Goal: Information Seeking & Learning: Learn about a topic

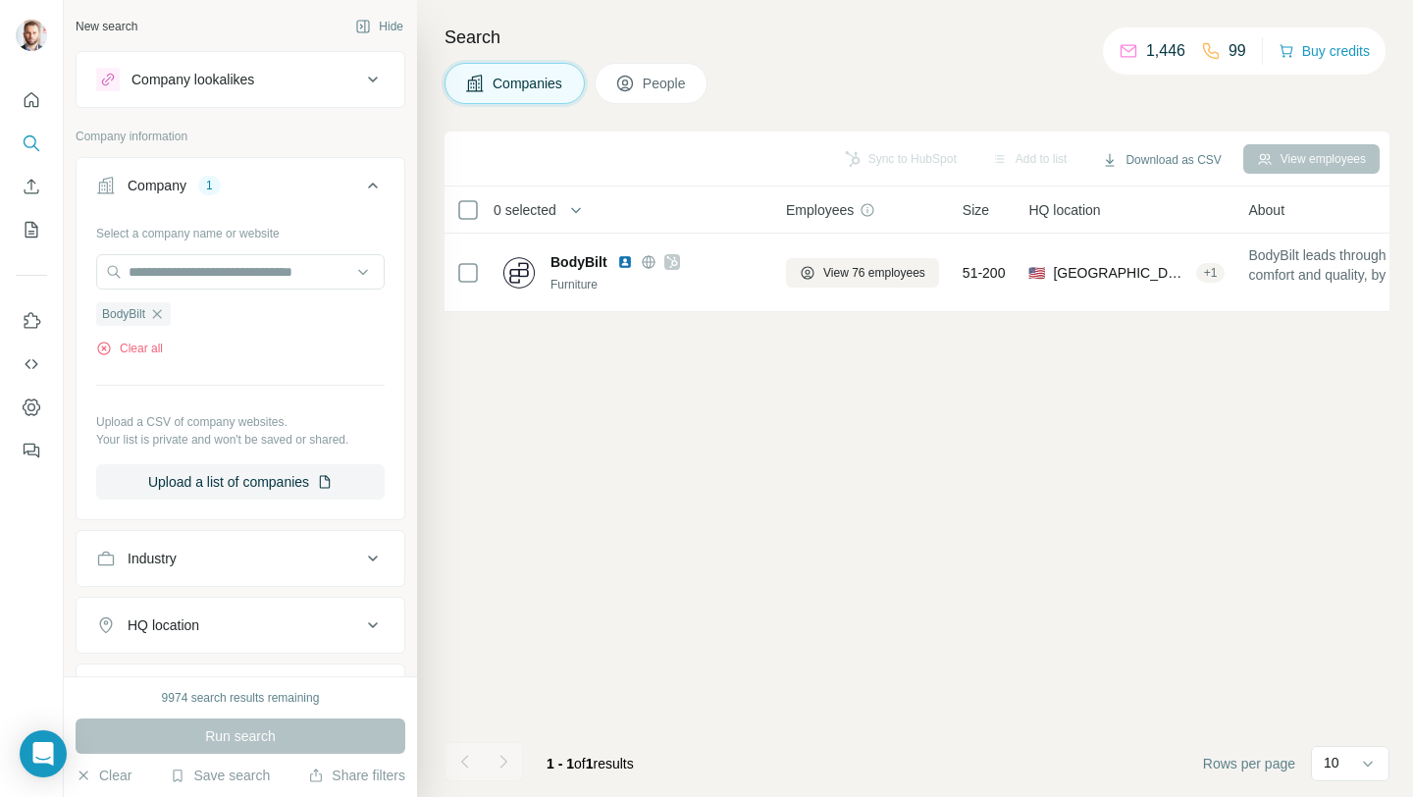
scroll to position [0, 589]
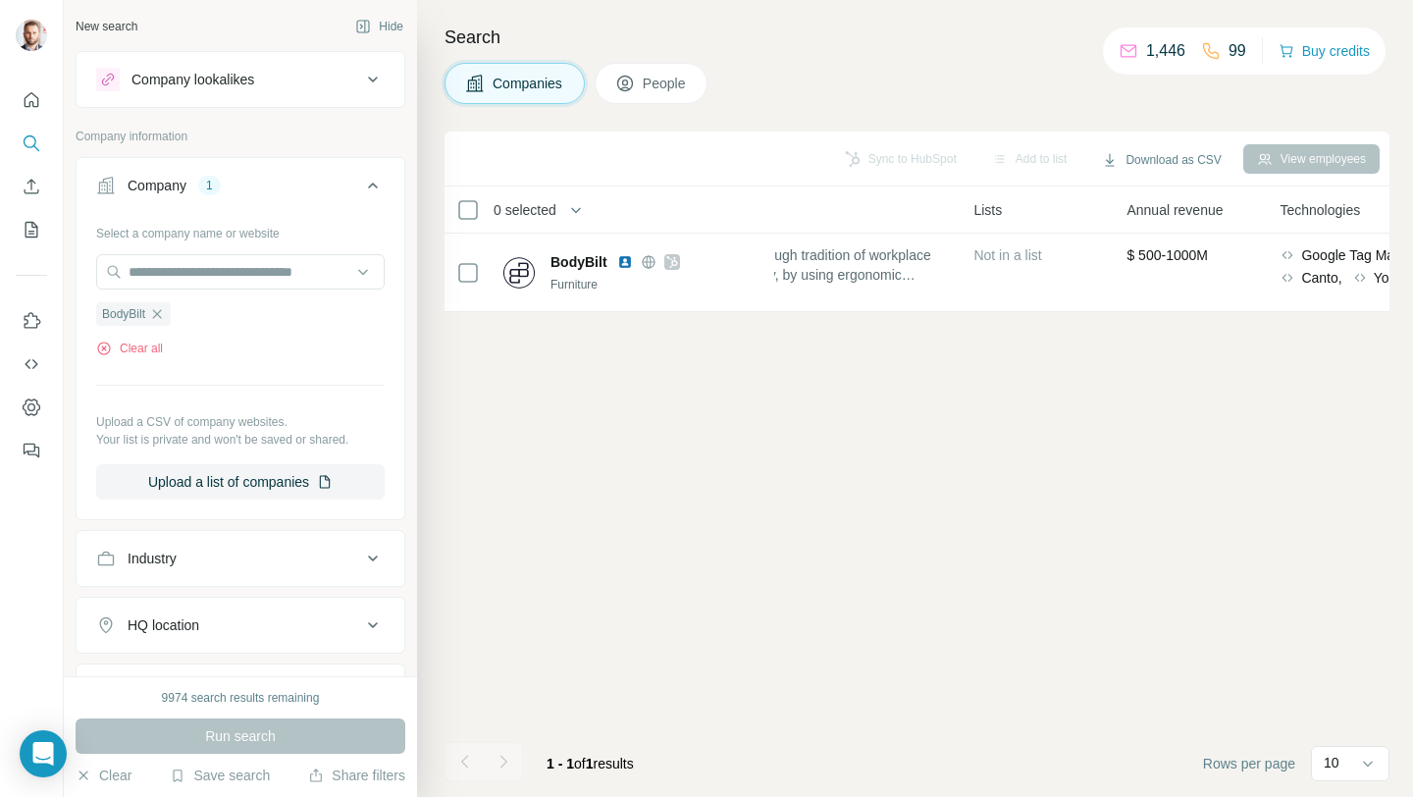
click at [153, 317] on icon "button" at bounding box center [157, 314] width 16 height 16
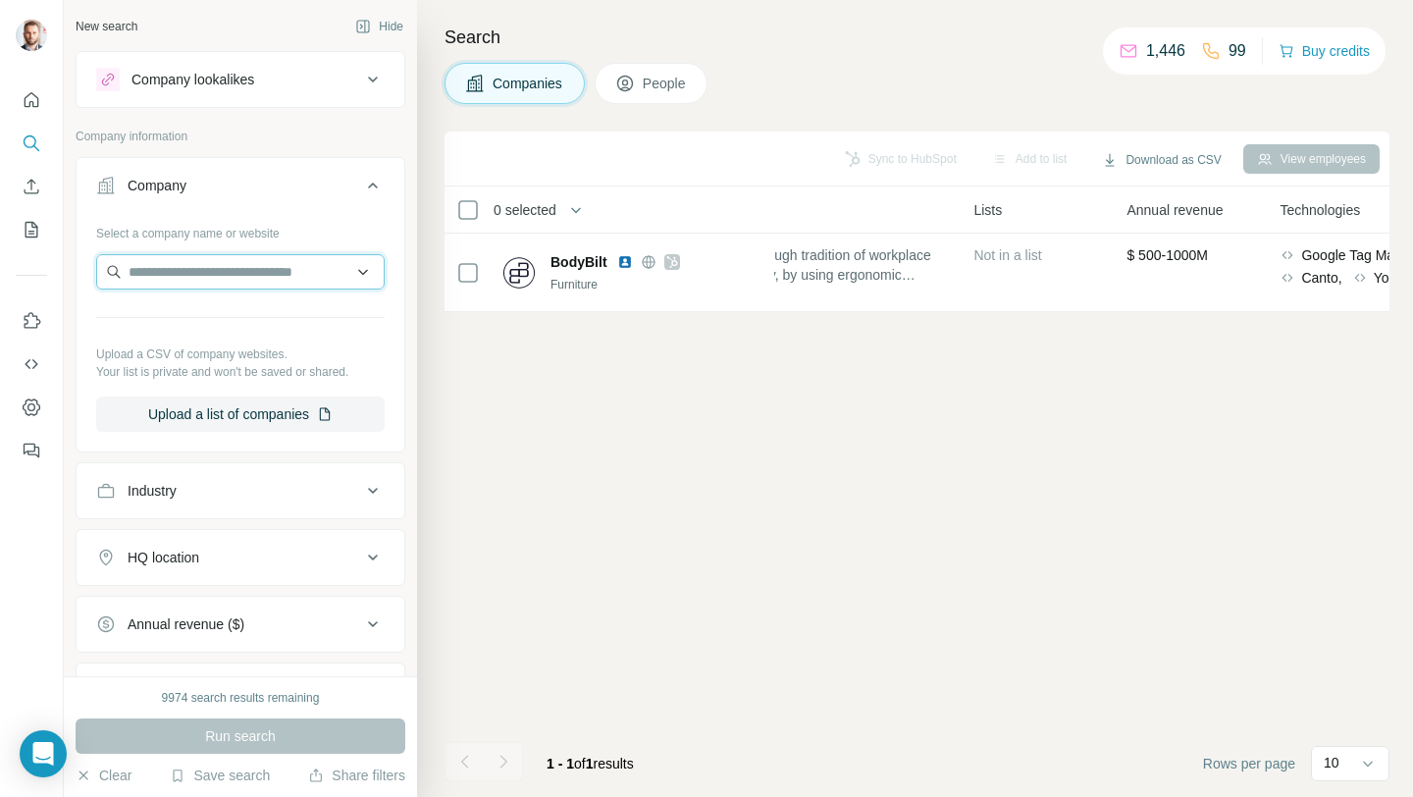
click at [172, 278] on input "text" at bounding box center [240, 271] width 288 height 35
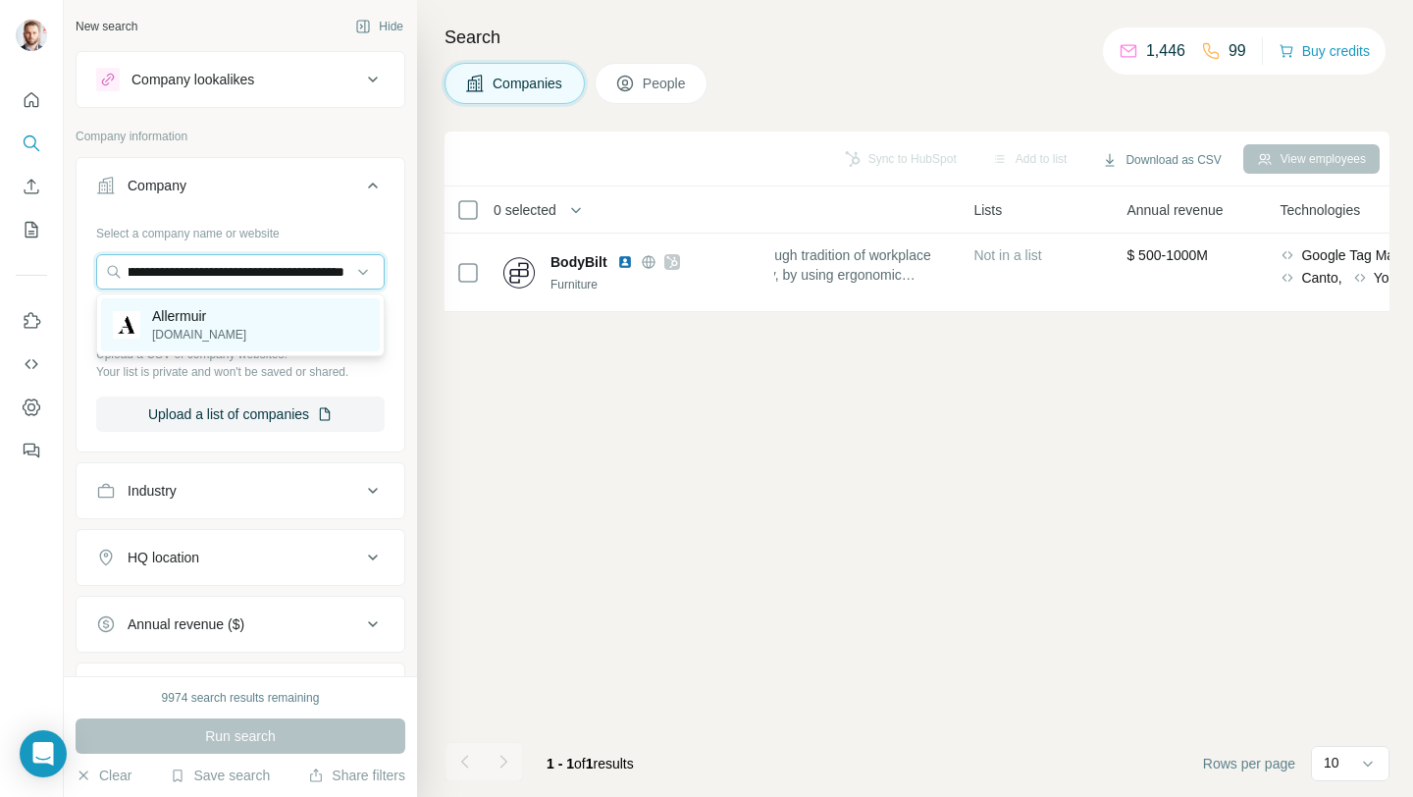
type input "**********"
click at [186, 319] on p "Allermuir" at bounding box center [199, 316] width 94 height 20
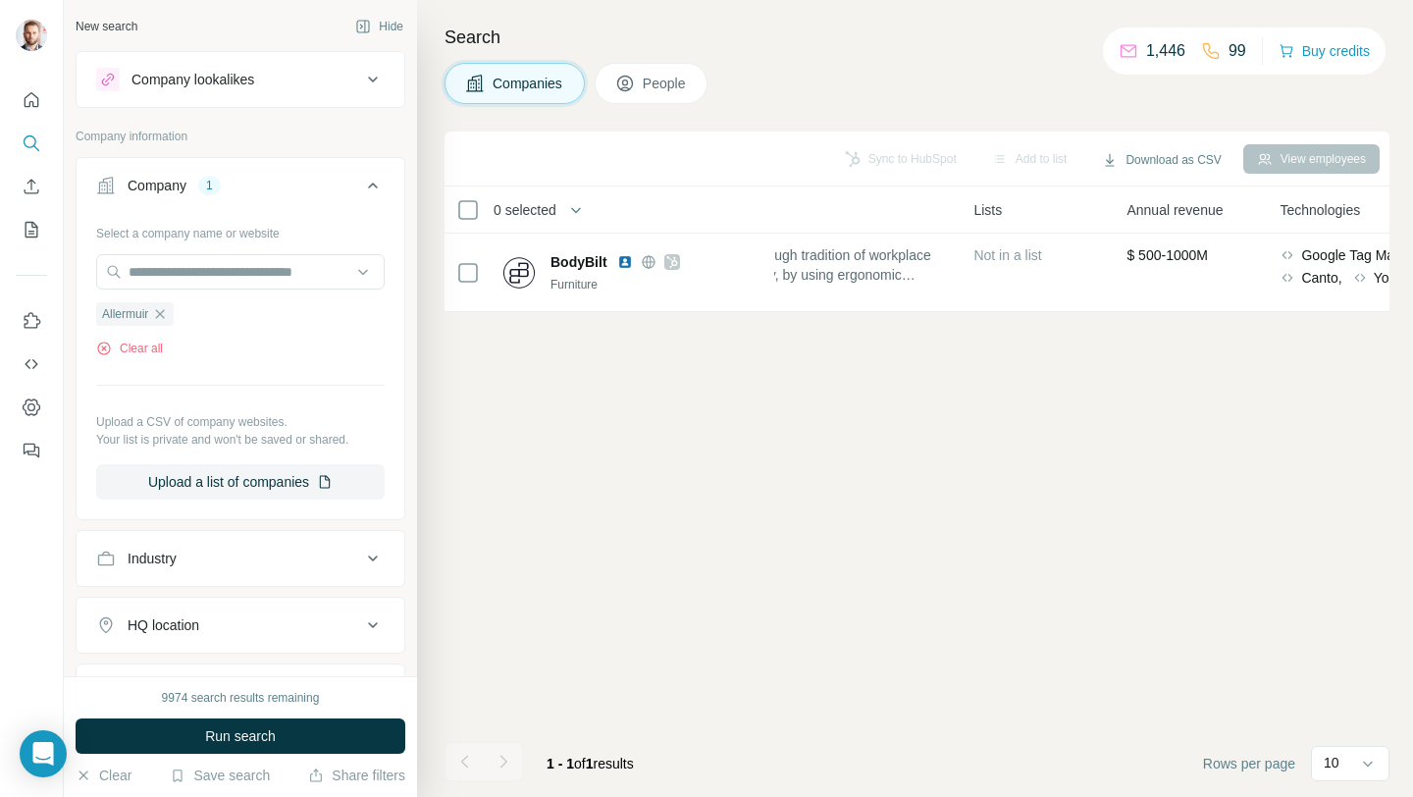
click at [238, 737] on span "Run search" at bounding box center [240, 736] width 71 height 20
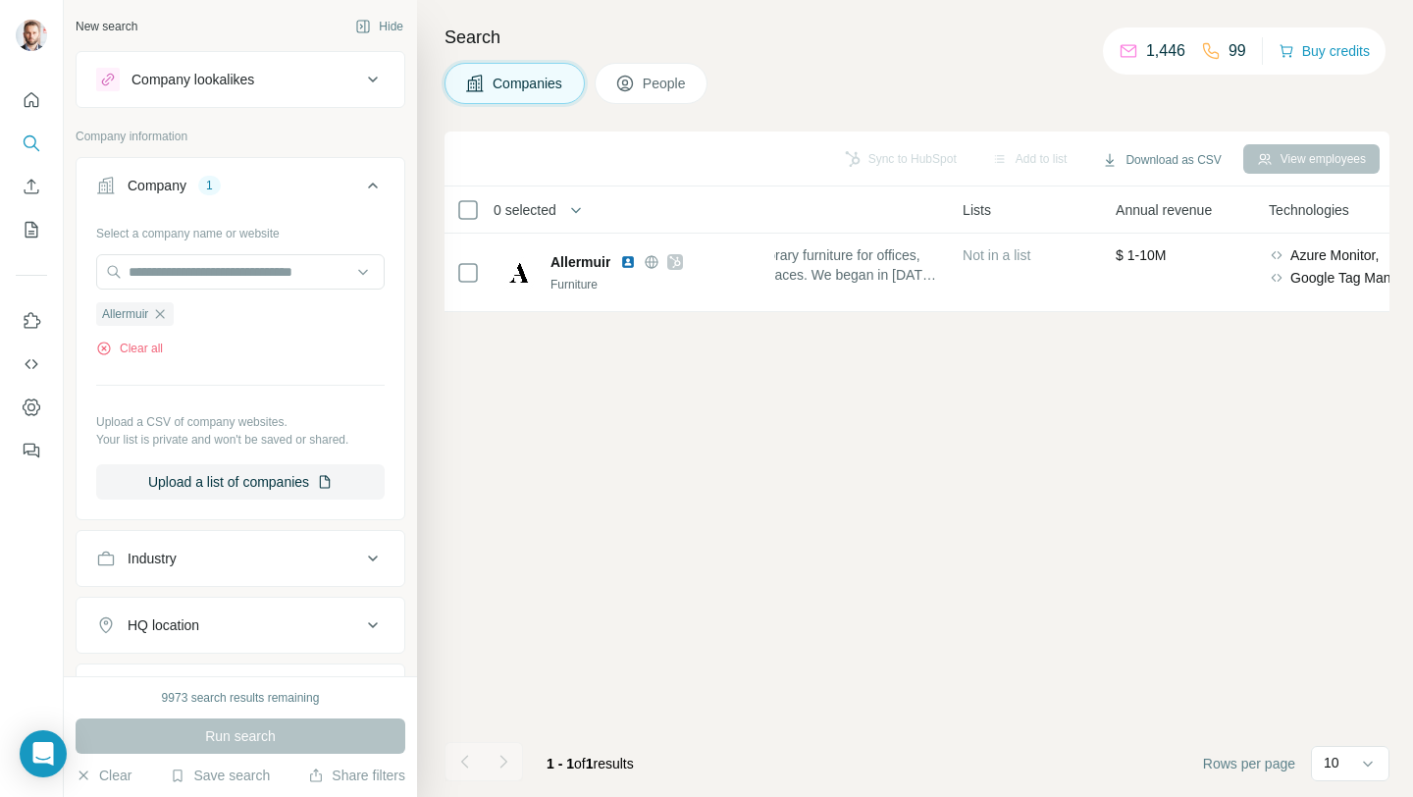
click at [634, 102] on button "People" at bounding box center [652, 83] width 114 height 41
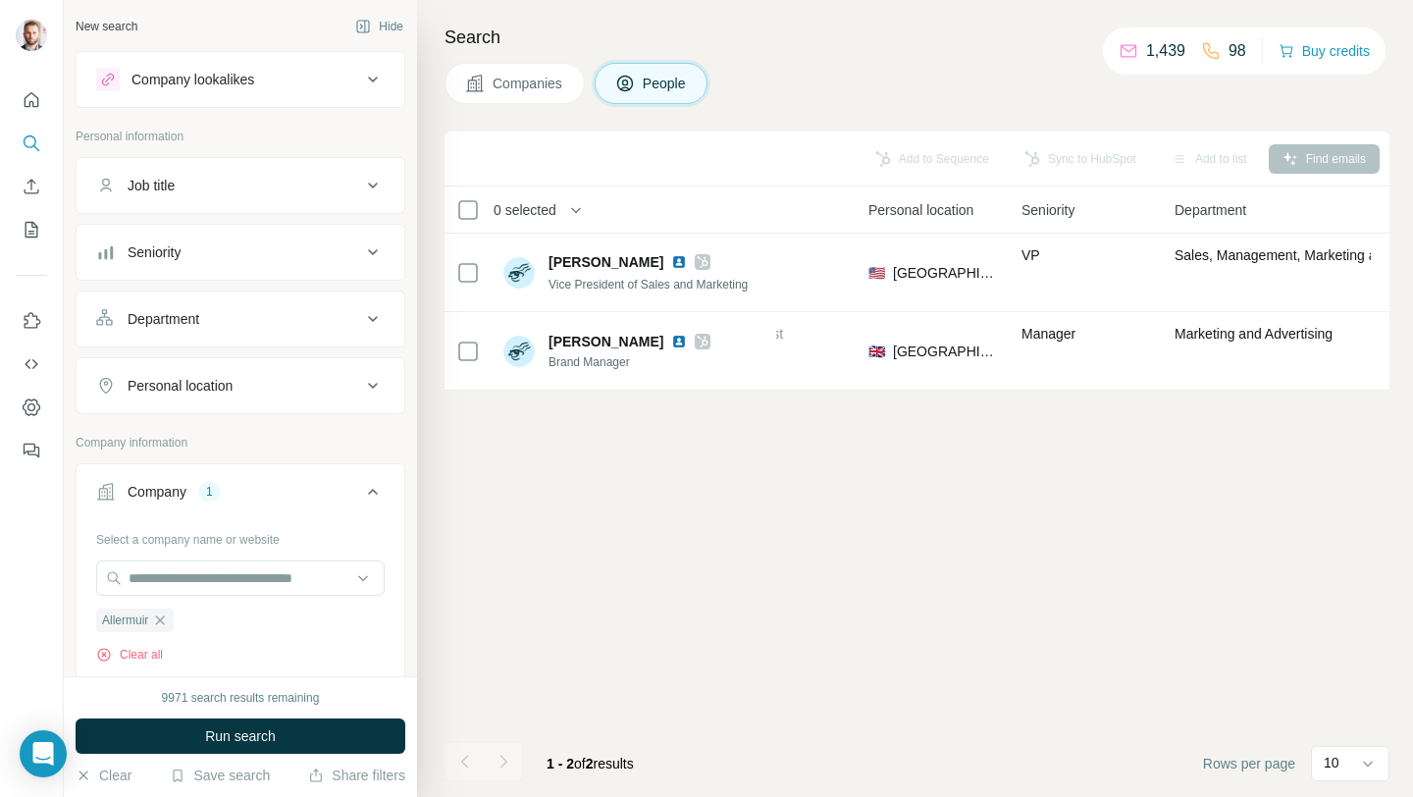
click at [541, 82] on span "Companies" at bounding box center [529, 84] width 72 height 20
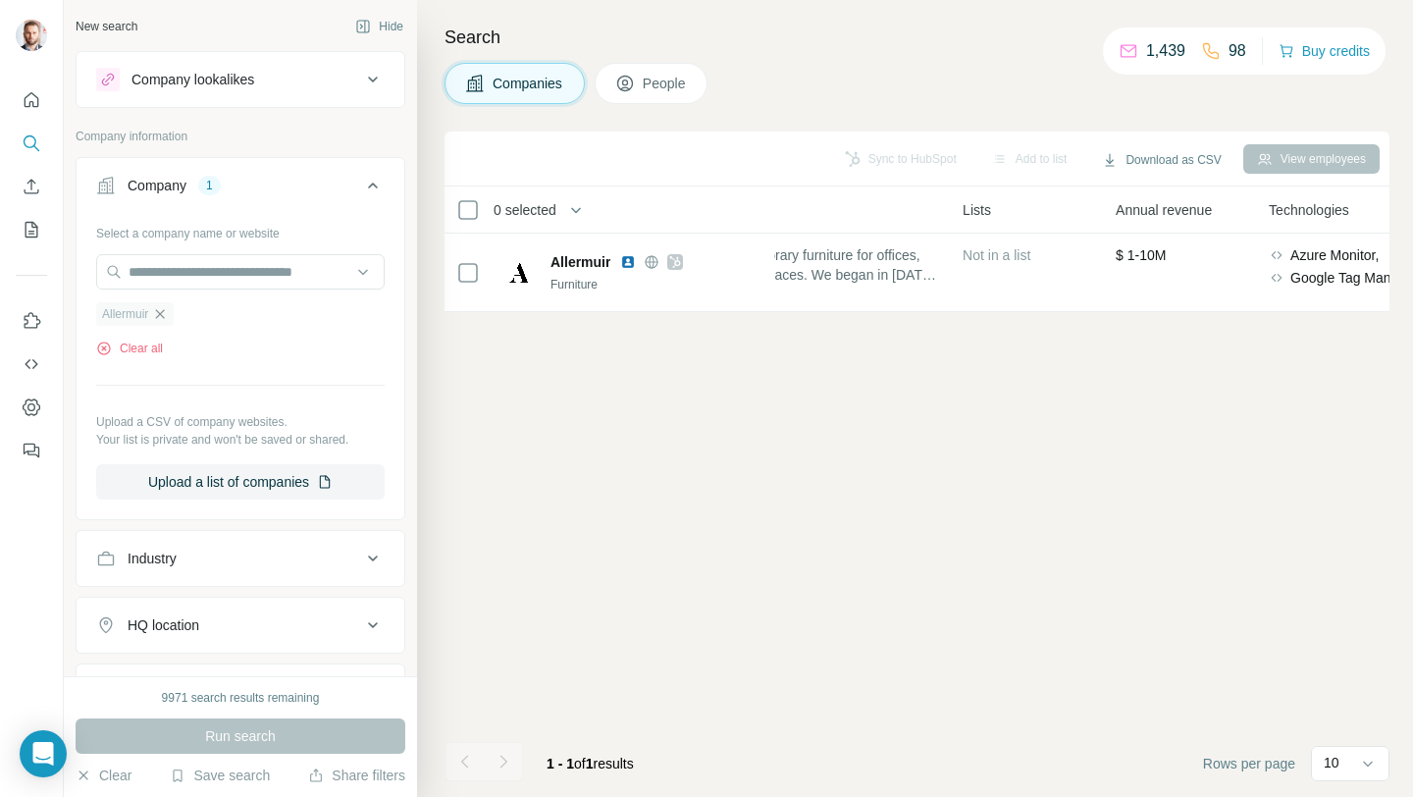
click at [167, 314] on icon "button" at bounding box center [160, 314] width 16 height 16
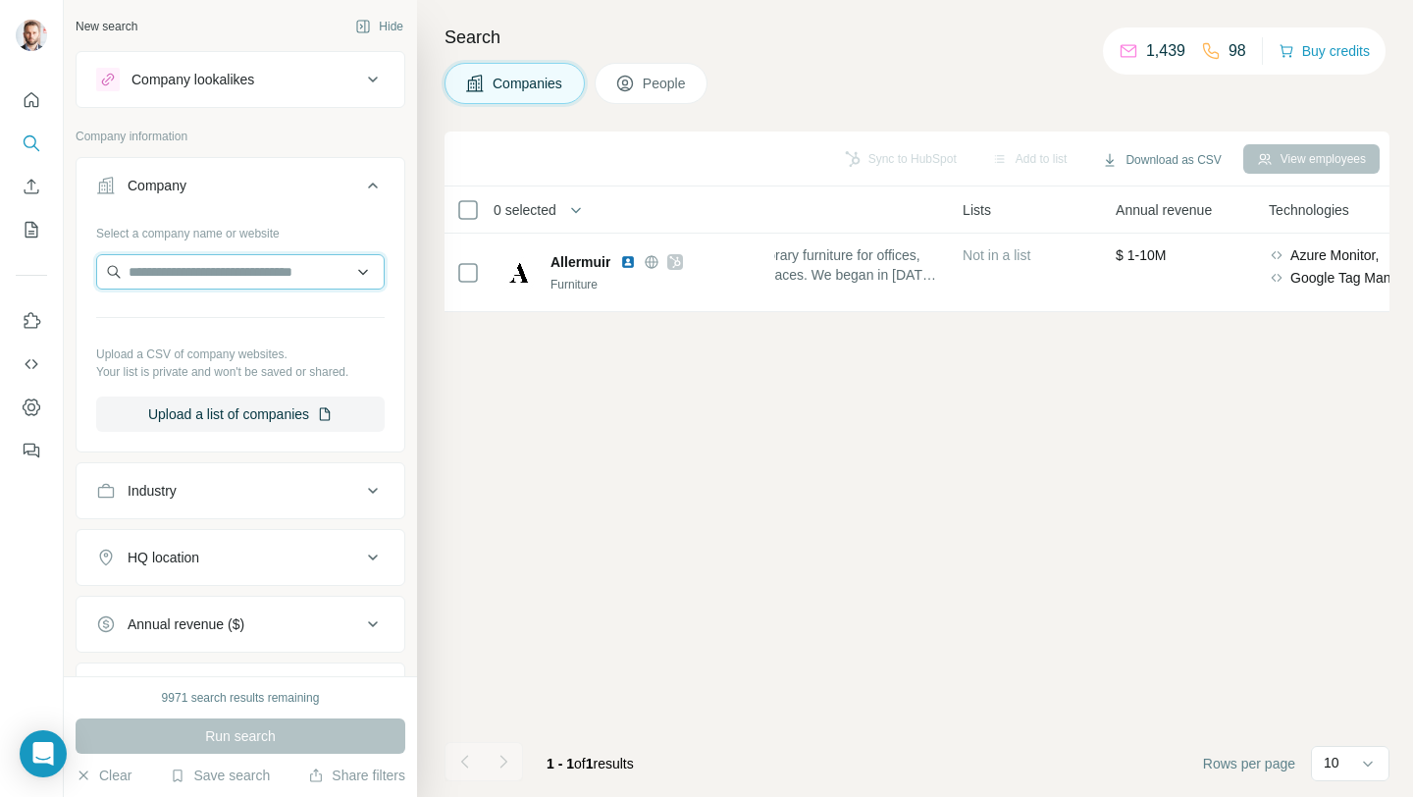
click at [169, 282] on input "text" at bounding box center [240, 271] width 288 height 35
type input "**********"
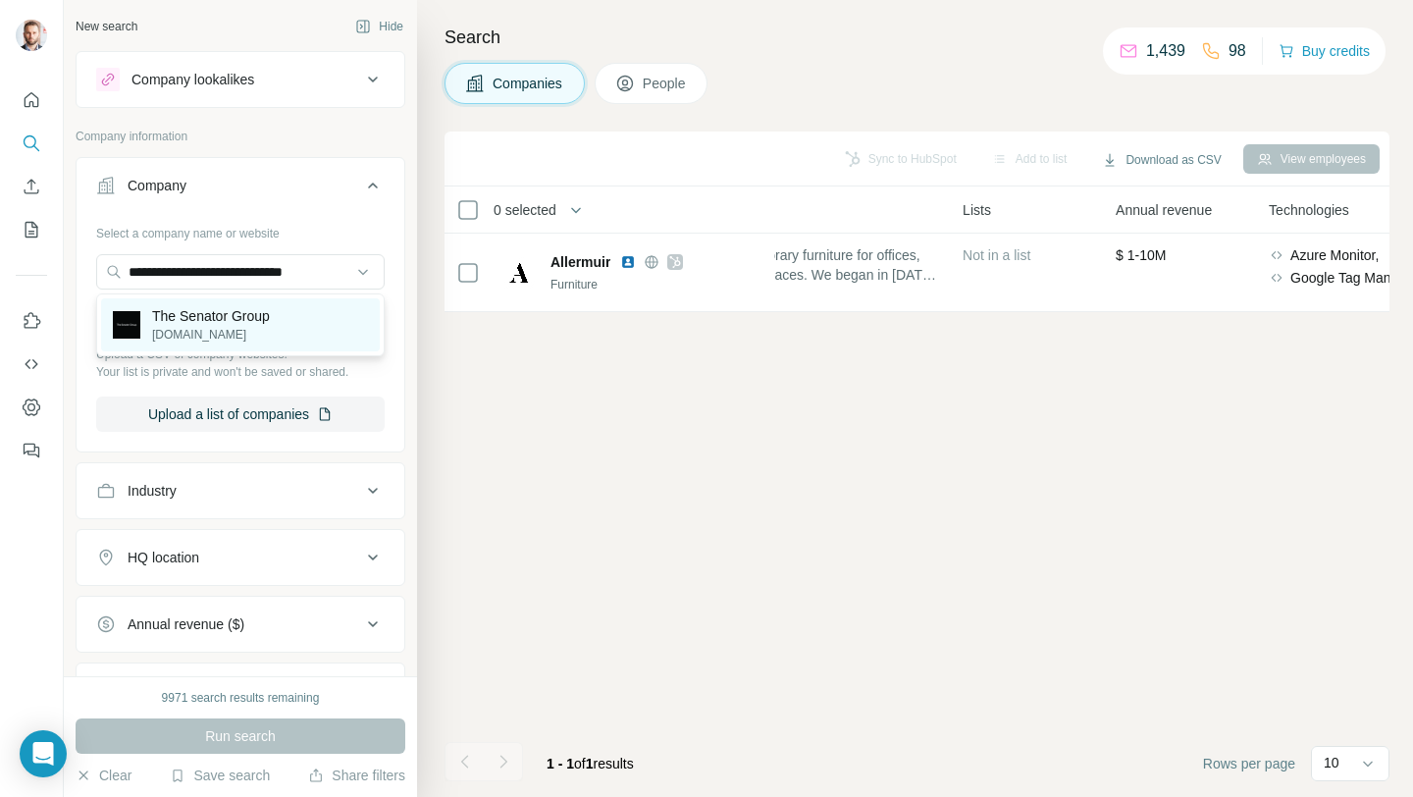
click at [218, 343] on div "The Senator Group [DOMAIN_NAME]" at bounding box center [240, 324] width 279 height 53
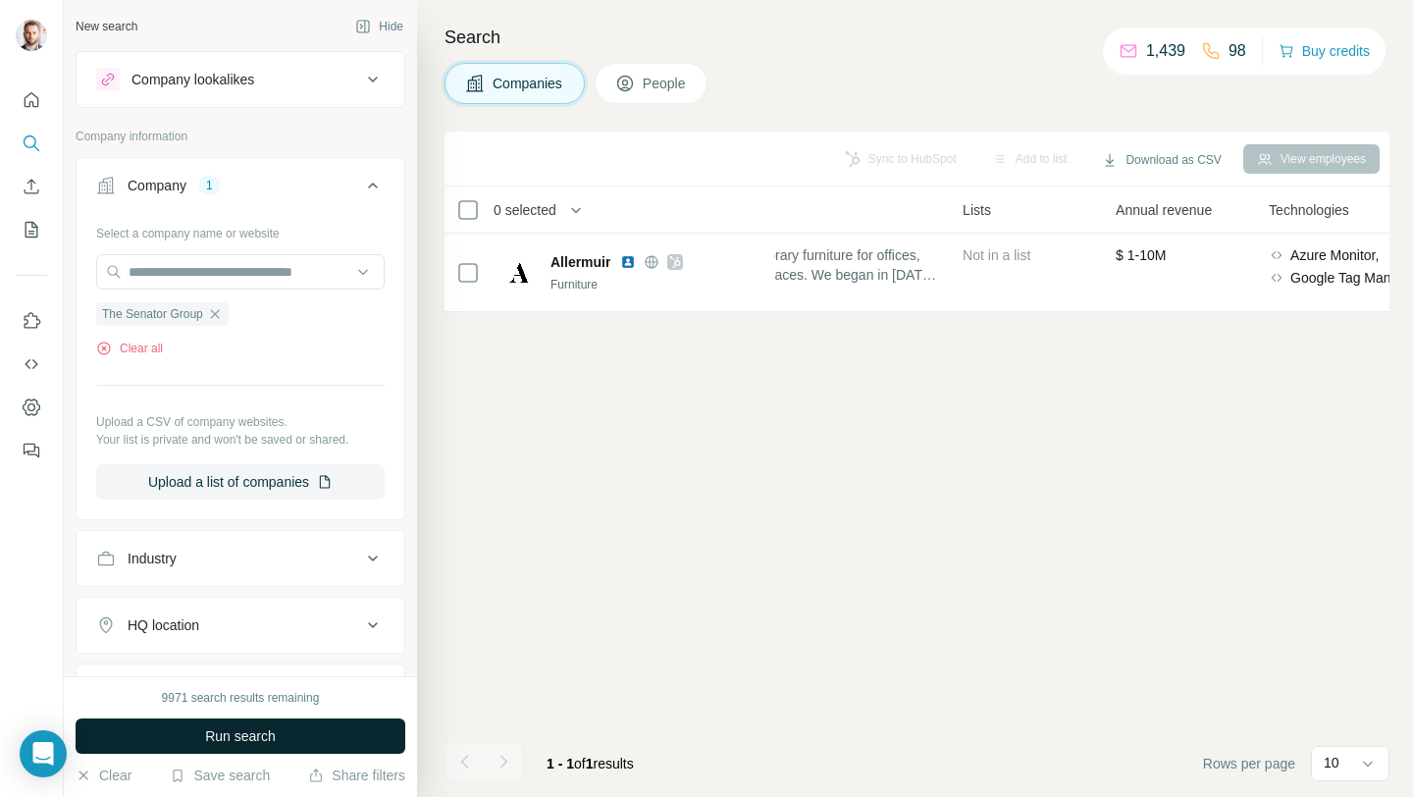
click at [323, 737] on button "Run search" at bounding box center [241, 735] width 330 height 35
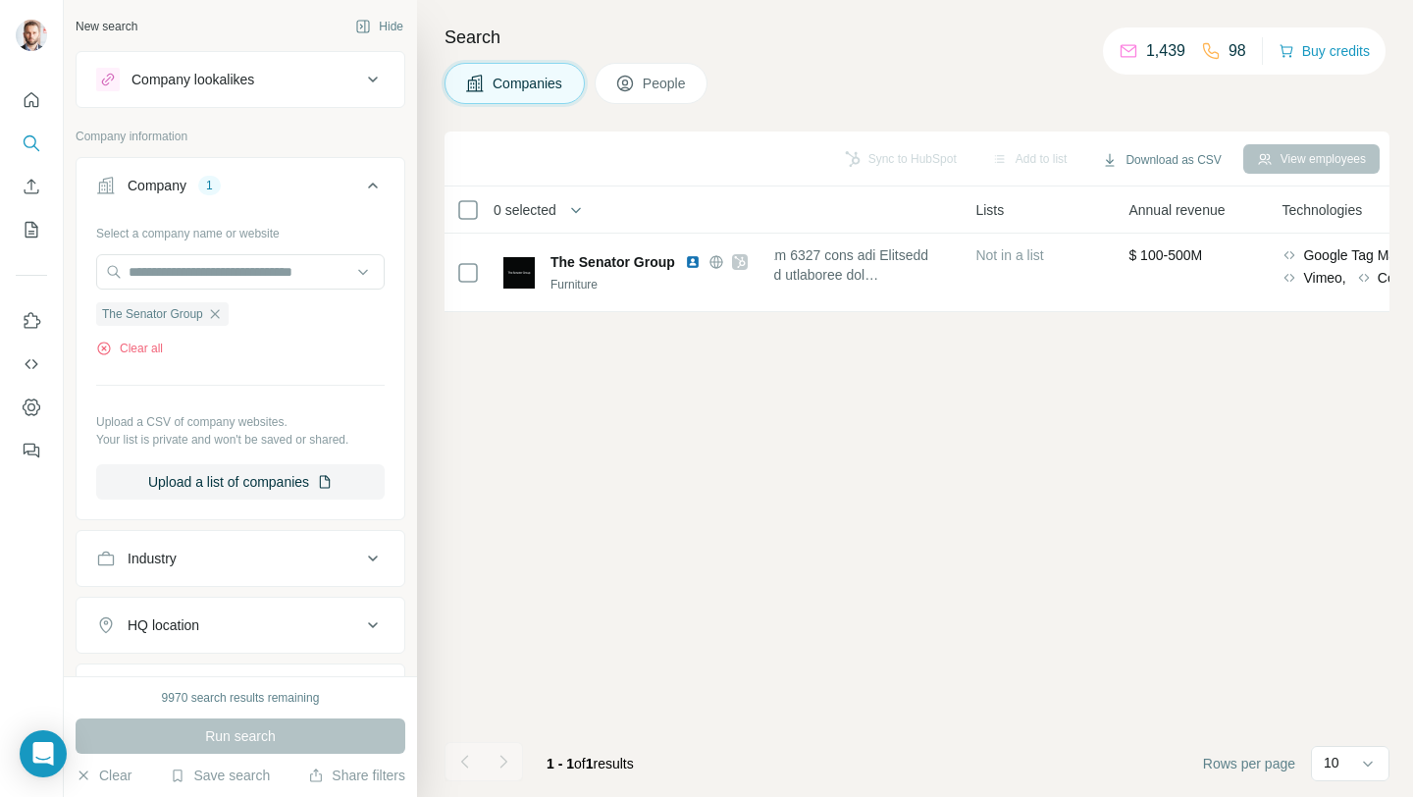
click at [679, 93] on button "People" at bounding box center [652, 83] width 114 height 41
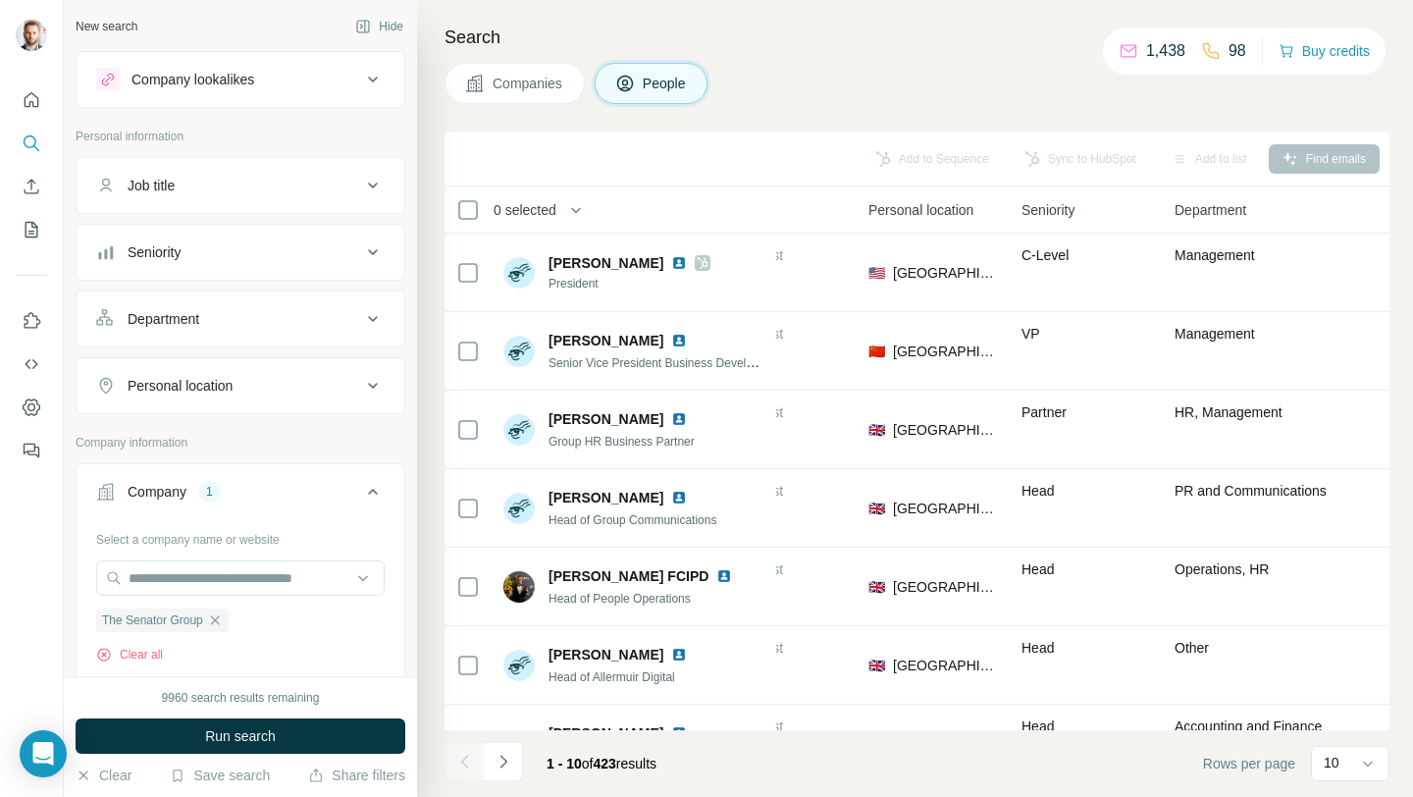
click at [557, 91] on span "Companies" at bounding box center [529, 84] width 72 height 20
